Goal: Navigation & Orientation: Find specific page/section

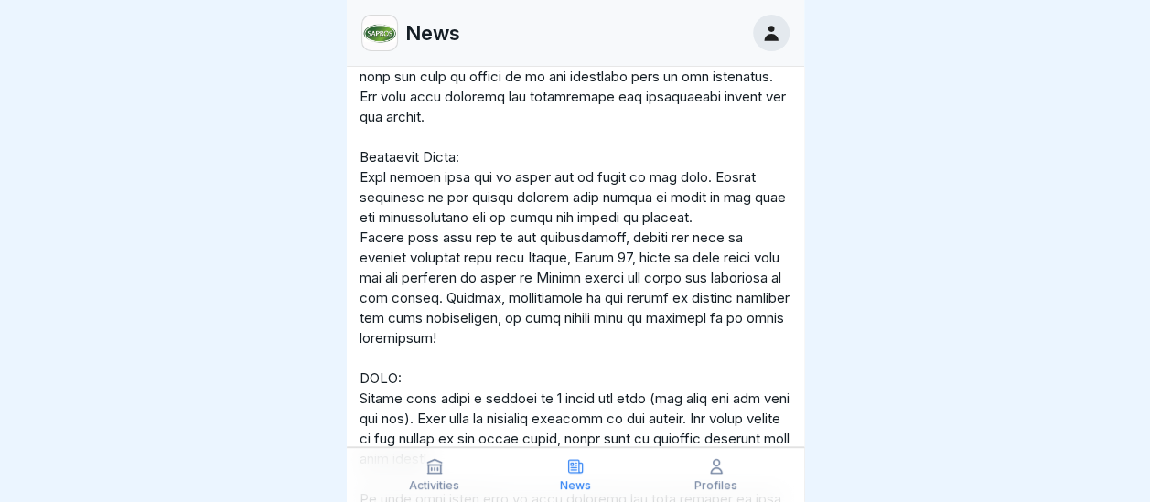
scroll to position [11009, 0]
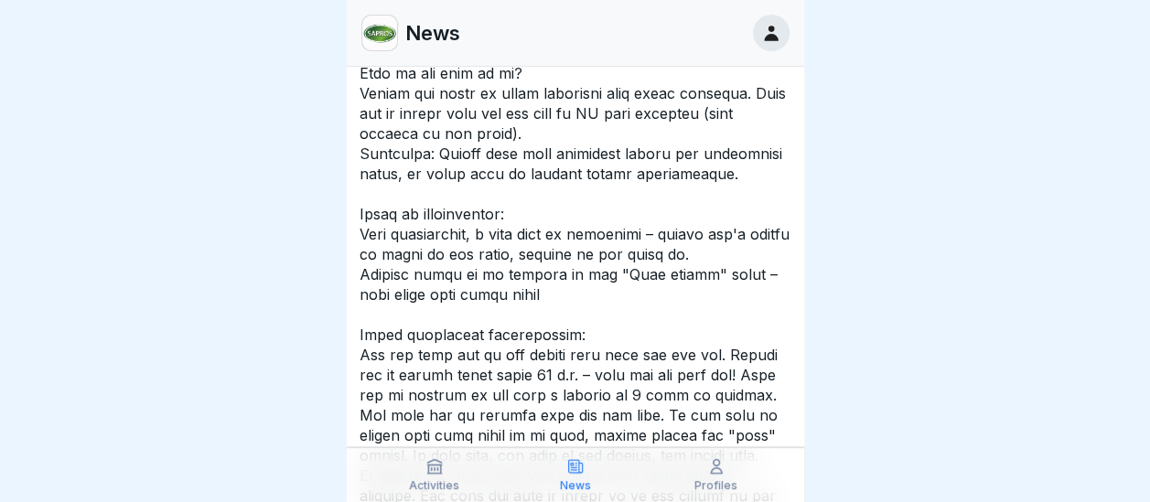
click at [866, 322] on div at bounding box center [575, 251] width 1150 height 502
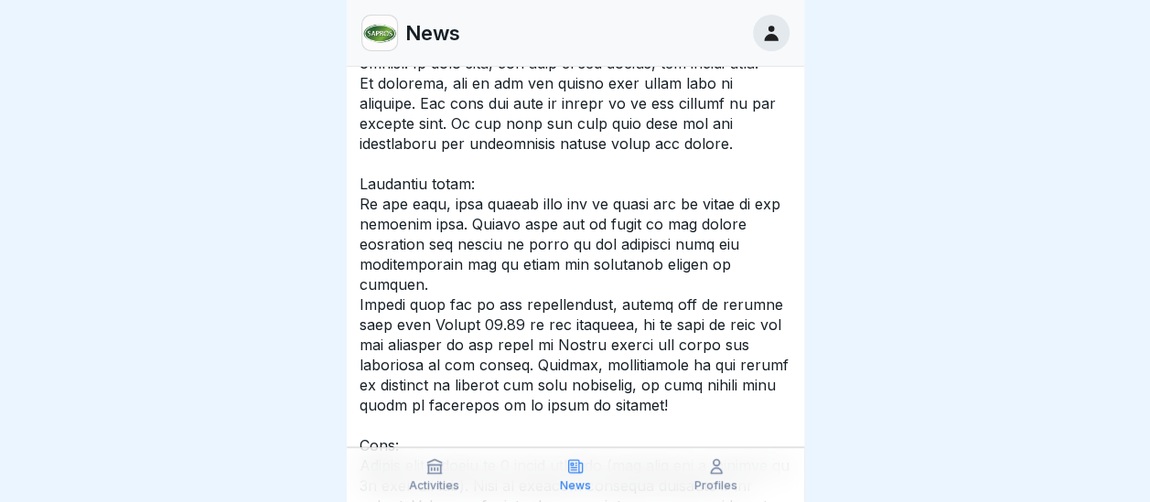
scroll to position [11794, 0]
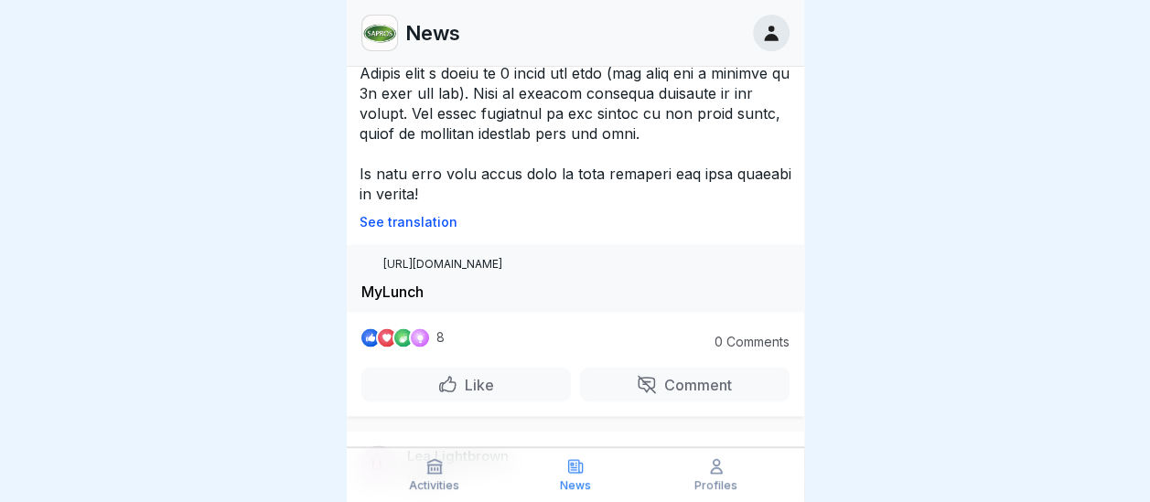
click at [723, 492] on p "Profiles" at bounding box center [715, 485] width 43 height 13
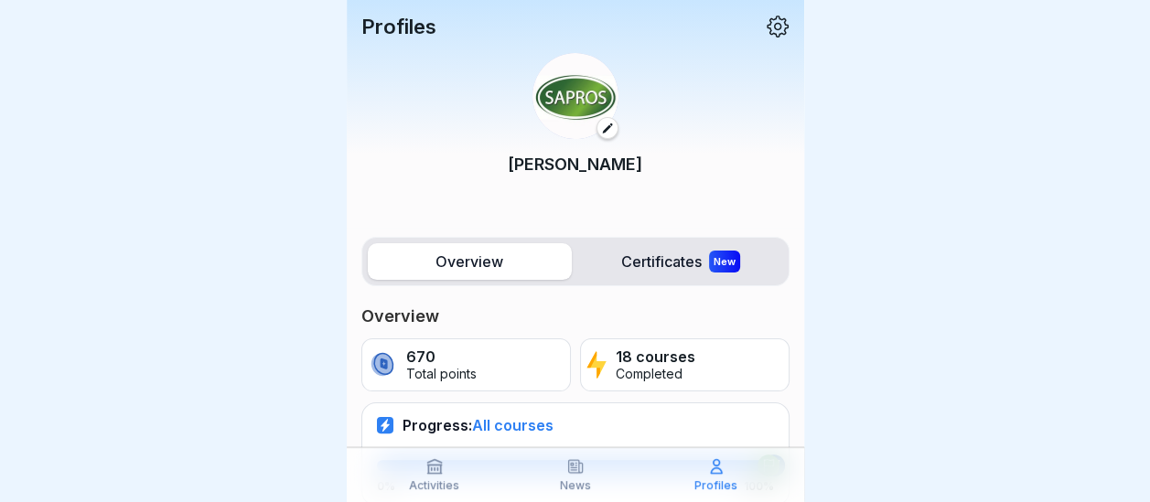
click at [796, 0] on div at bounding box center [575, 0] width 457 height 0
click at [800, 0] on div at bounding box center [575, 0] width 457 height 0
click at [796, 0] on div at bounding box center [575, 0] width 457 height 0
click at [576, 490] on p "News" at bounding box center [575, 485] width 31 height 13
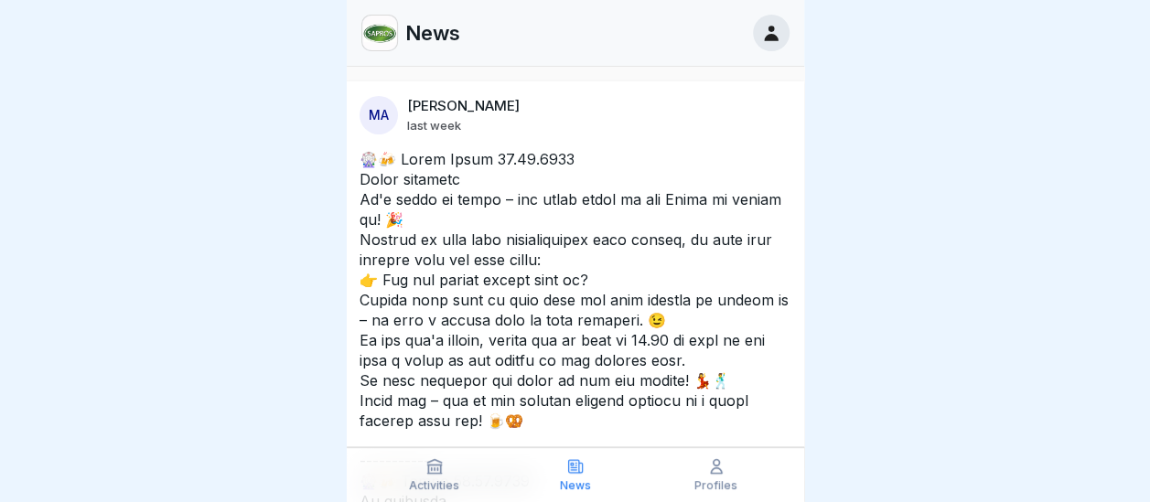
click at [436, 477] on div "Activities" at bounding box center [435, 474] width 132 height 35
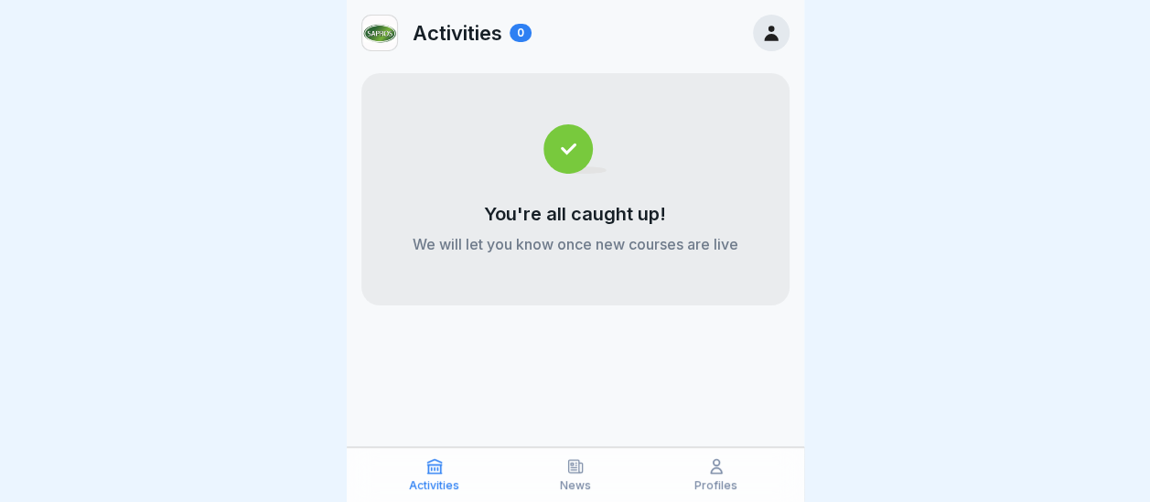
click at [718, 486] on p "Profiles" at bounding box center [715, 485] width 43 height 13
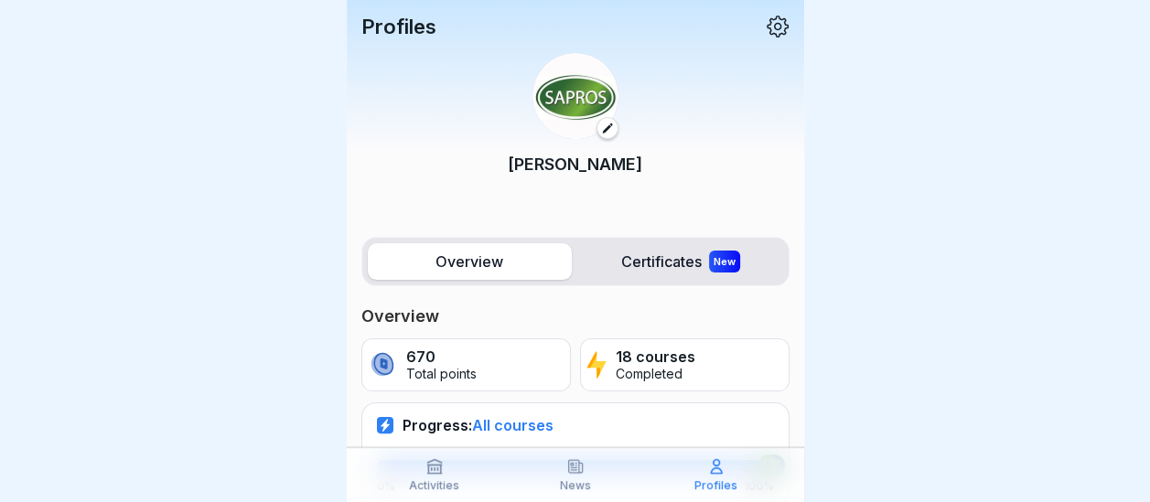
click at [462, 264] on label "Overview" at bounding box center [470, 261] width 204 height 37
click at [770, 27] on icon at bounding box center [778, 27] width 24 height 24
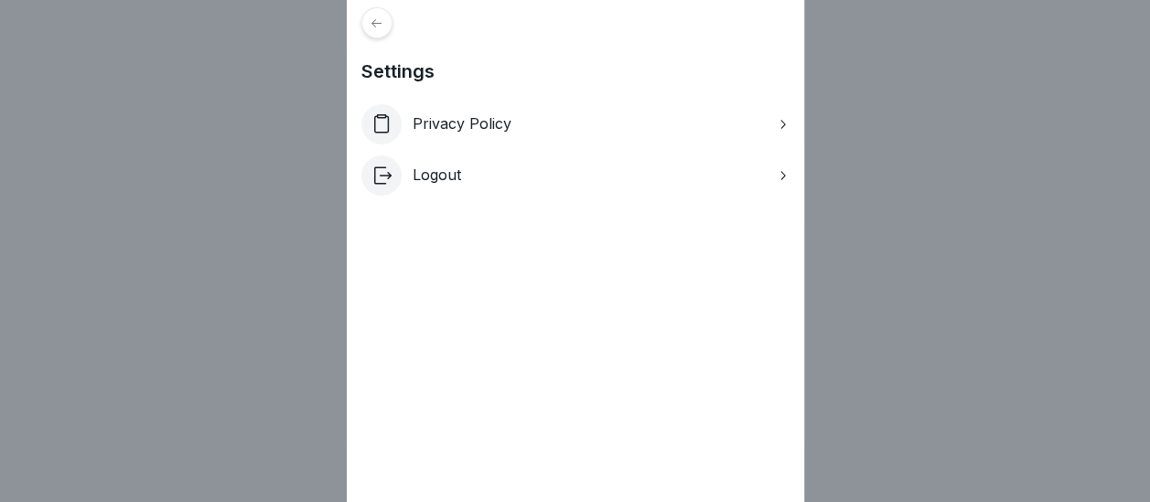
click at [1005, 95] on div "Settings Privacy Policy Logout" at bounding box center [575, 251] width 1150 height 502
